Goal: Task Accomplishment & Management: Use online tool/utility

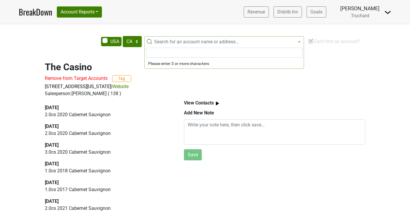
click at [169, 42] on span "Search for an account name or address..." at bounding box center [196, 42] width 85 height 6
click at [127, 42] on select "AK AL AR AZ CA CO CT DC DE FL GA HI IA ID IL IN KS KY LA MA MD ME MI MN MO MS M…" at bounding box center [132, 41] width 19 height 11
select select "IL"
click at [123, 36] on select "AK AL AR AZ CA CO CT DC DE FL GA HI IA ID IL IN KS KY LA MA MD ME MI MN MO MS M…" at bounding box center [132, 41] width 19 height 11
click at [168, 38] on span "Search for an account name or address..." at bounding box center [228, 41] width 152 height 7
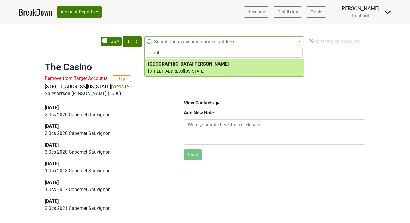
type input "talbot"
select select "258015"
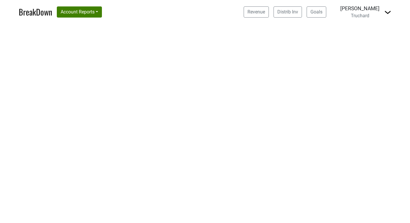
select select "IL"
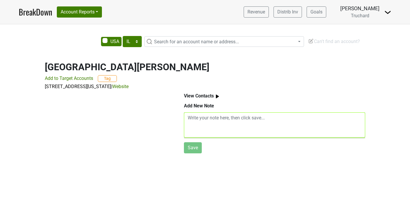
click at [198, 125] on textarea at bounding box center [274, 124] width 181 height 25
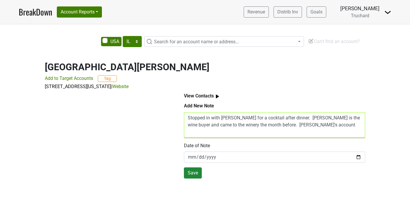
type textarea "Stopped in with Justin for a cocktail after dinner. Amanda is the wine buyer an…"
click at [193, 176] on button "Save" at bounding box center [193, 172] width 18 height 11
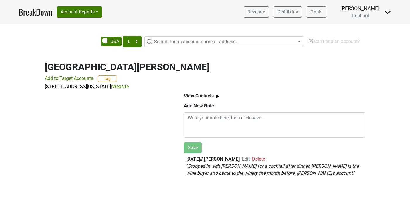
click at [176, 44] on span "Search for an account name or address..." at bounding box center [196, 42] width 85 height 6
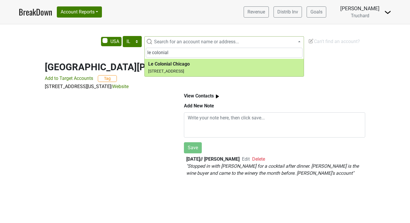
type input "le colonial"
select select "269274"
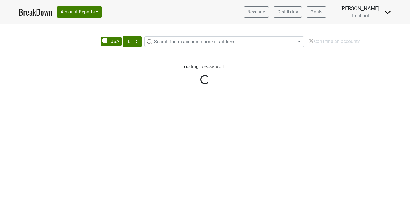
select select "IL"
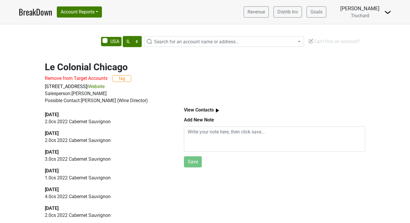
scroll to position [2, 0]
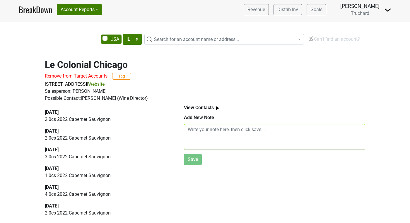
click at [204, 132] on textarea at bounding box center [274, 136] width 181 height 25
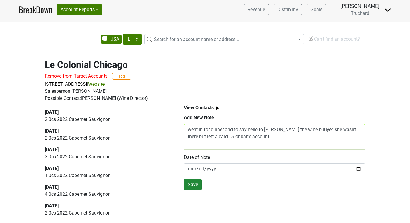
type textarea "went in for dinner and to say hello to Valerie the wine buuyer, she wasn't ther…"
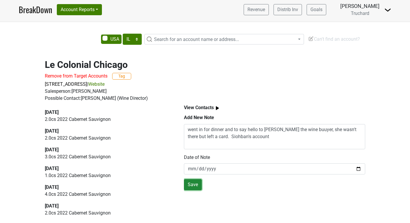
click at [191, 184] on button "Save" at bounding box center [193, 184] width 18 height 11
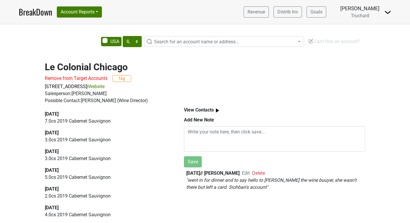
scroll to position [0, 0]
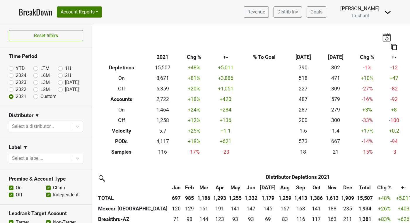
click at [38, 14] on link "BreakDown" at bounding box center [35, 12] width 33 height 12
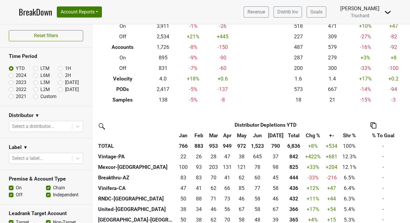
scroll to position [58, 0]
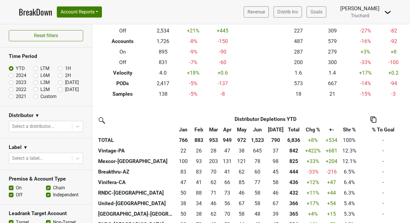
click at [40, 68] on label "LTM" at bounding box center [44, 68] width 9 height 7
click at [37, 68] on input "LTM" at bounding box center [44, 68] width 23 height 6
radio input "true"
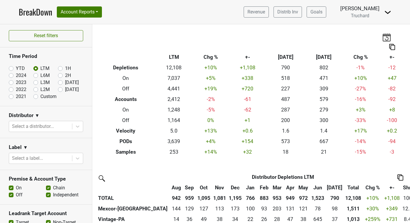
click at [40, 76] on label "L6M" at bounding box center [44, 75] width 9 height 7
click at [36, 76] on input "L6M" at bounding box center [44, 75] width 23 height 6
radio input "true"
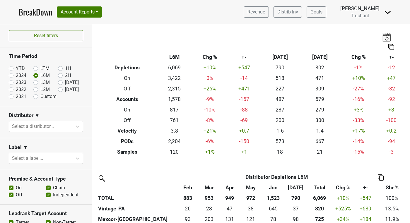
click at [40, 85] on label "L3M" at bounding box center [44, 82] width 9 height 7
click at [37, 85] on input "L3M" at bounding box center [44, 82] width 23 height 6
radio input "true"
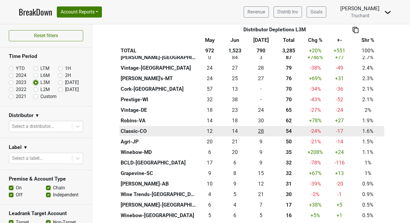
scroll to position [279, 0]
